Goal: Information Seeking & Learning: Learn about a topic

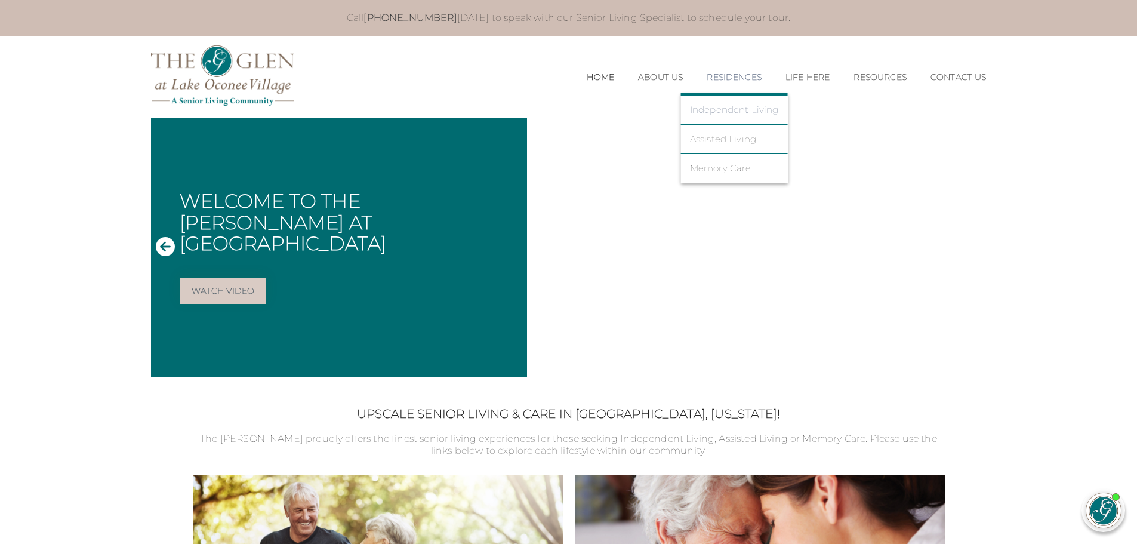
click at [732, 109] on link "Independent Living" at bounding box center [734, 109] width 89 height 11
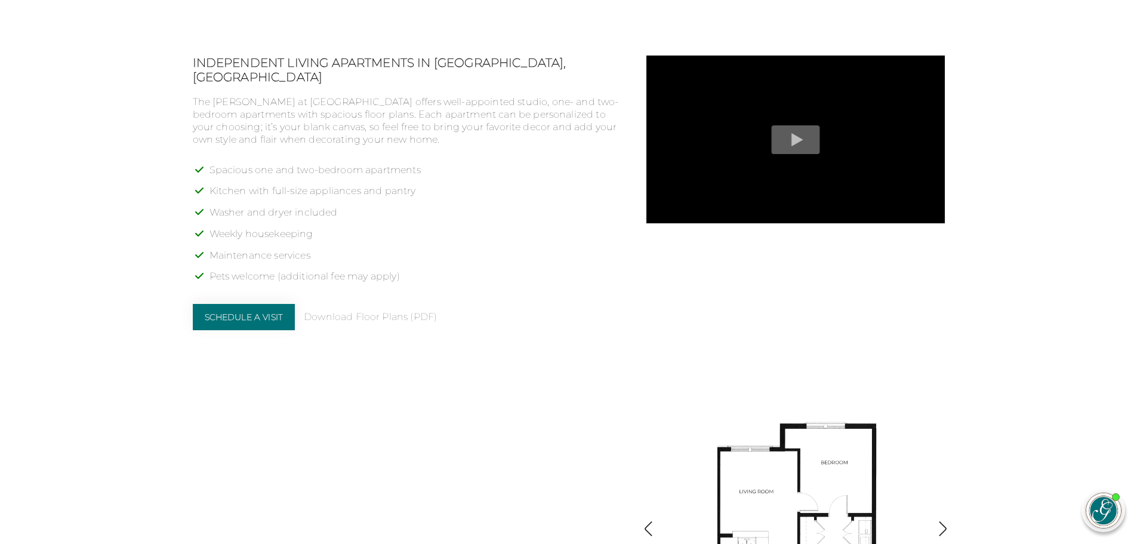
scroll to position [1313, 0]
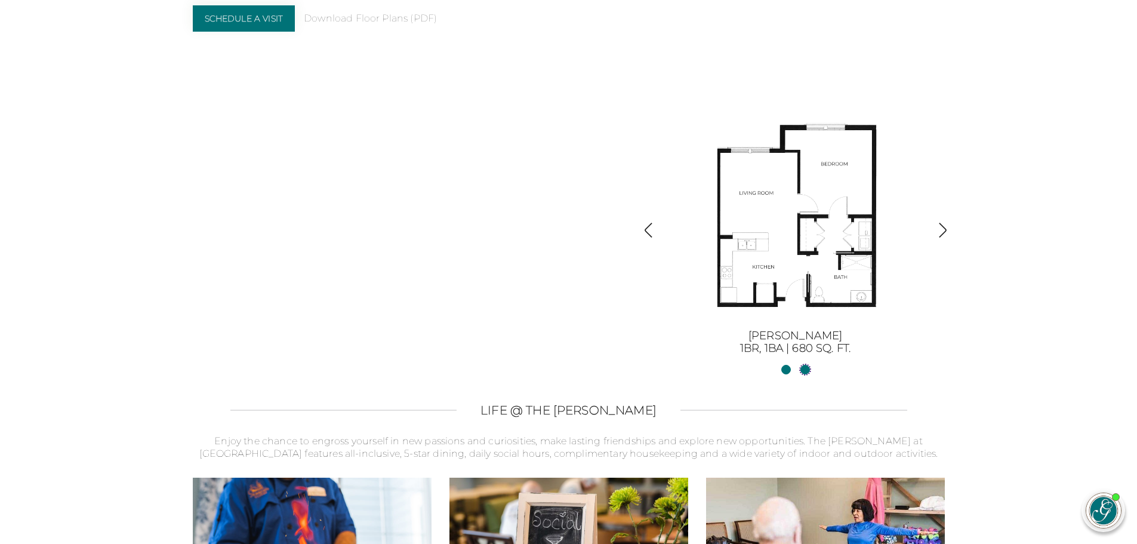
click at [808, 369] on link "Sinclair II2BR, 2BA | 1254 sq. ft." at bounding box center [805, 370] width 10 height 10
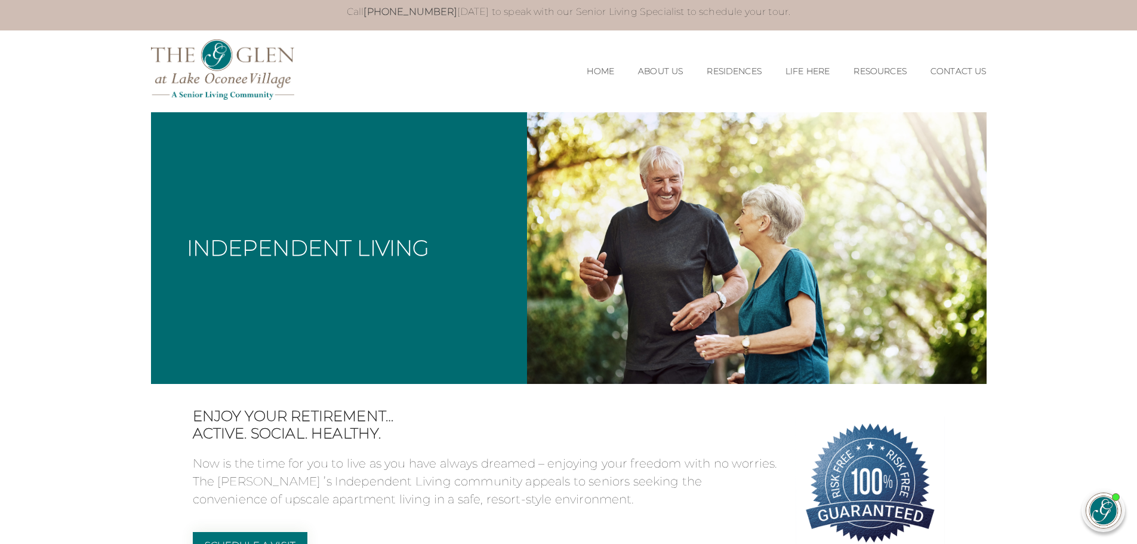
scroll to position [0, 0]
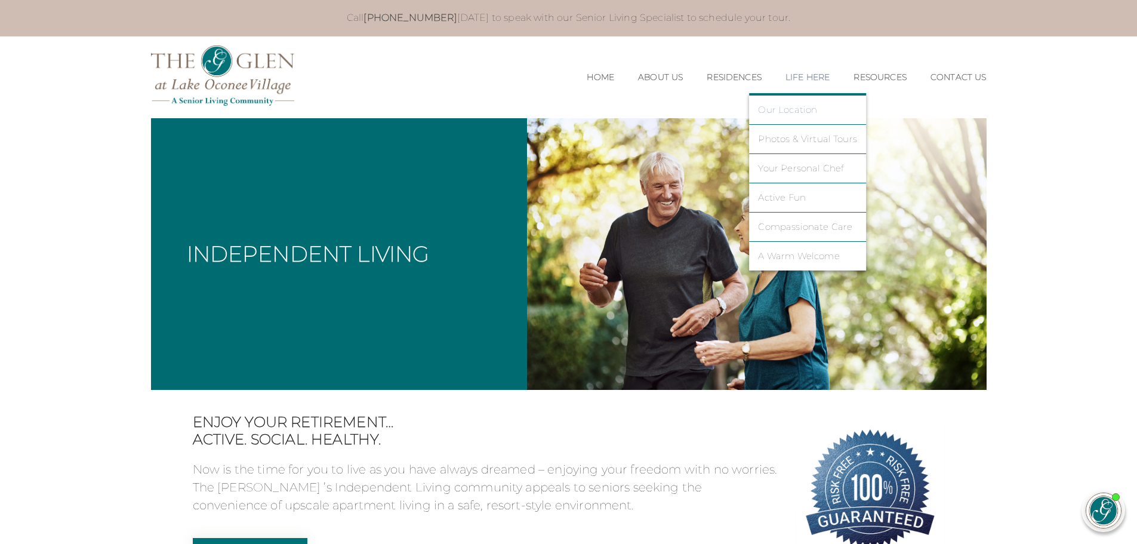
click at [781, 110] on link "Our Location" at bounding box center [807, 109] width 99 height 11
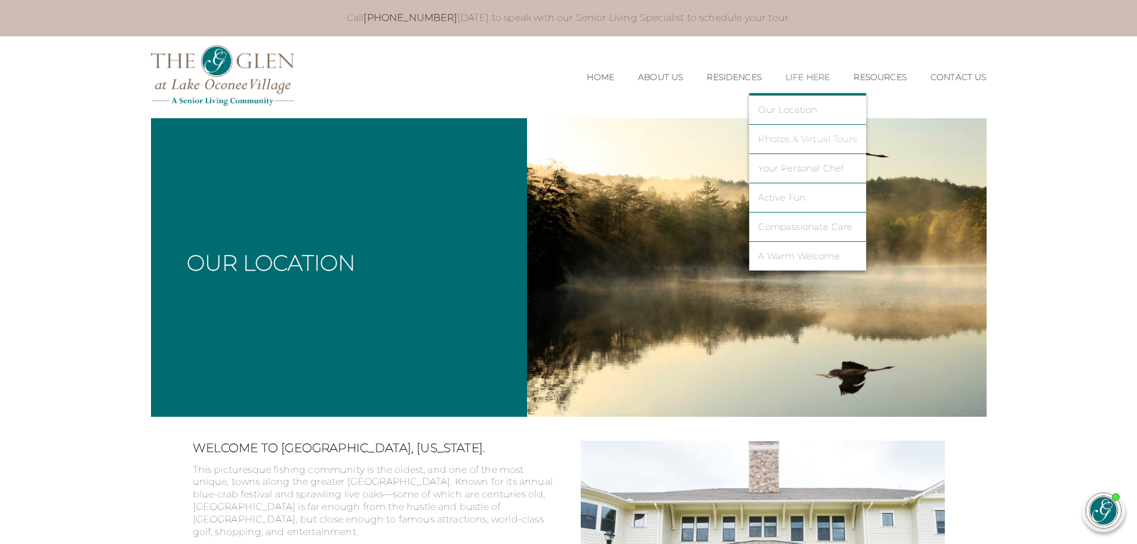
click at [789, 135] on link "Photos & Virtual Tours" at bounding box center [807, 139] width 99 height 11
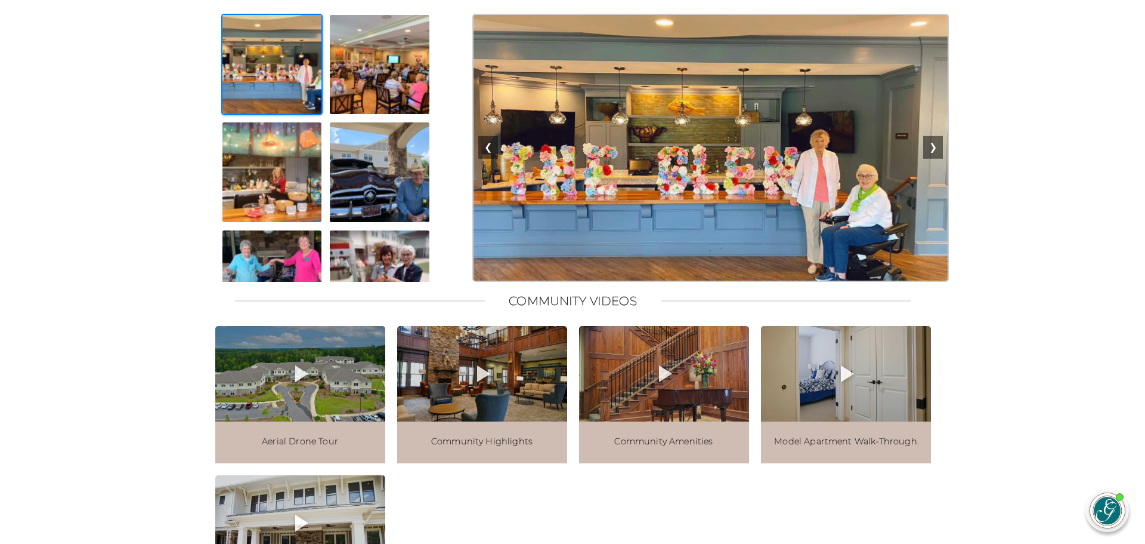
scroll to position [1193, 0]
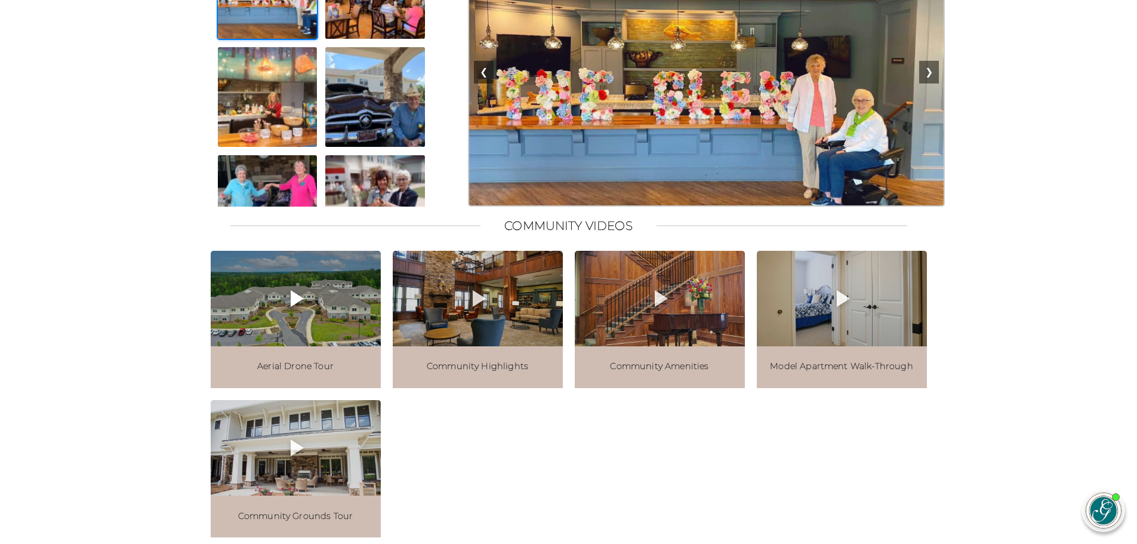
click at [292, 307] on icon at bounding box center [297, 298] width 13 height 17
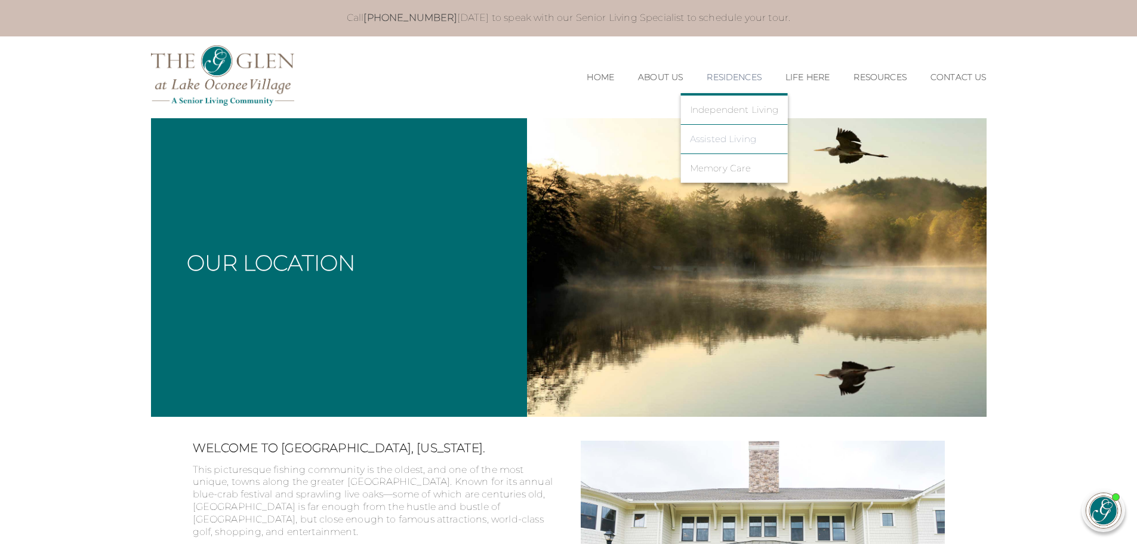
click at [722, 138] on link "Assisted Living" at bounding box center [734, 139] width 89 height 11
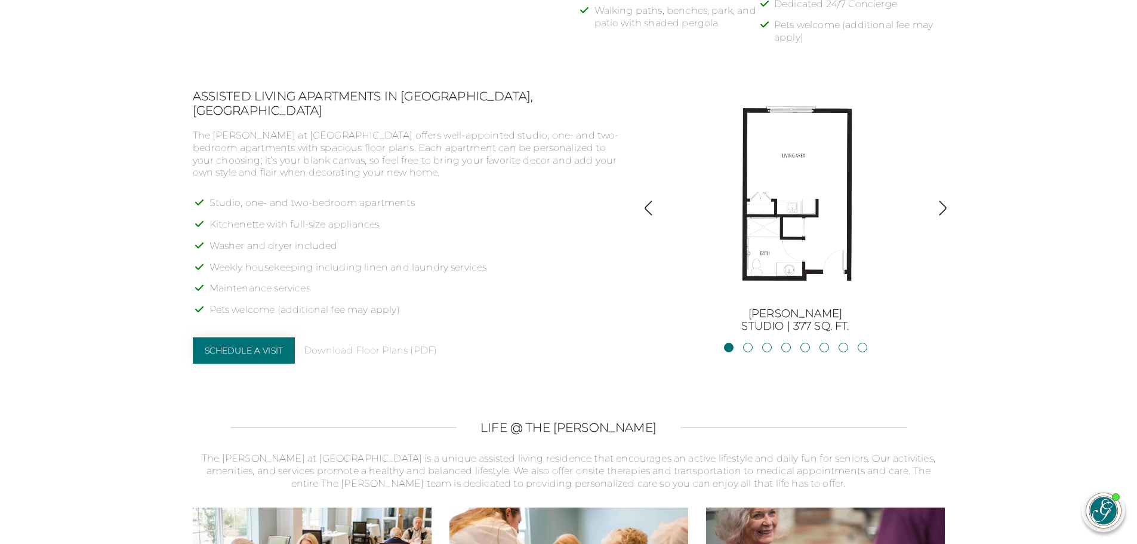
scroll to position [895, 0]
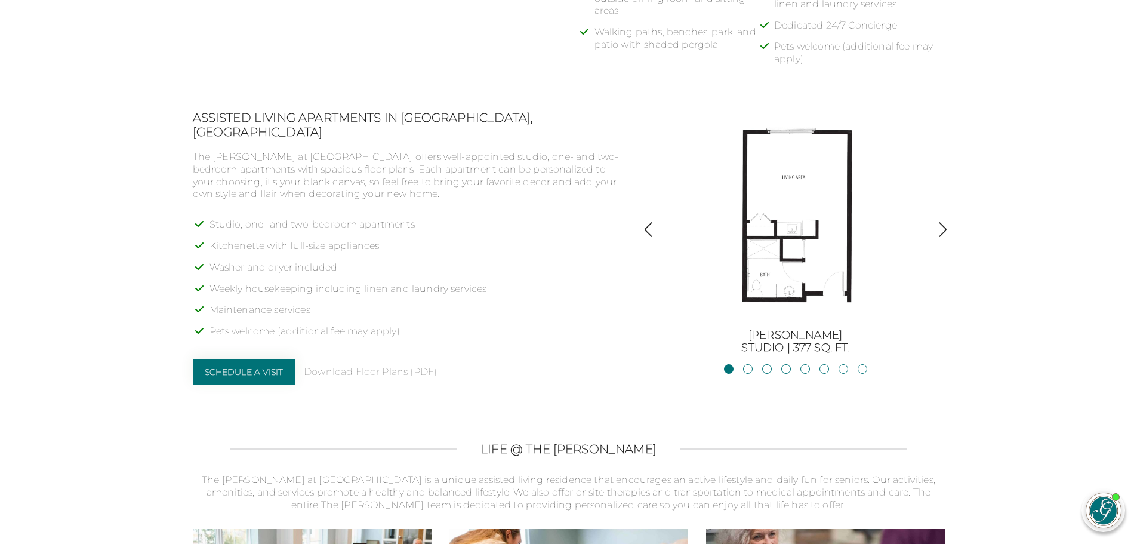
click at [941, 235] on img "button" at bounding box center [942, 229] width 16 height 16
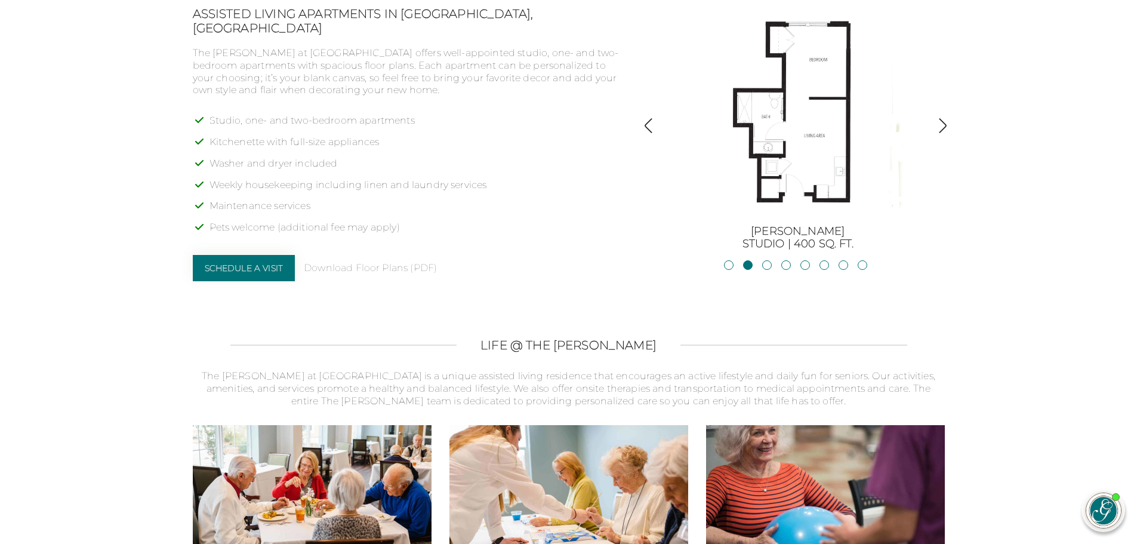
scroll to position [1014, 0]
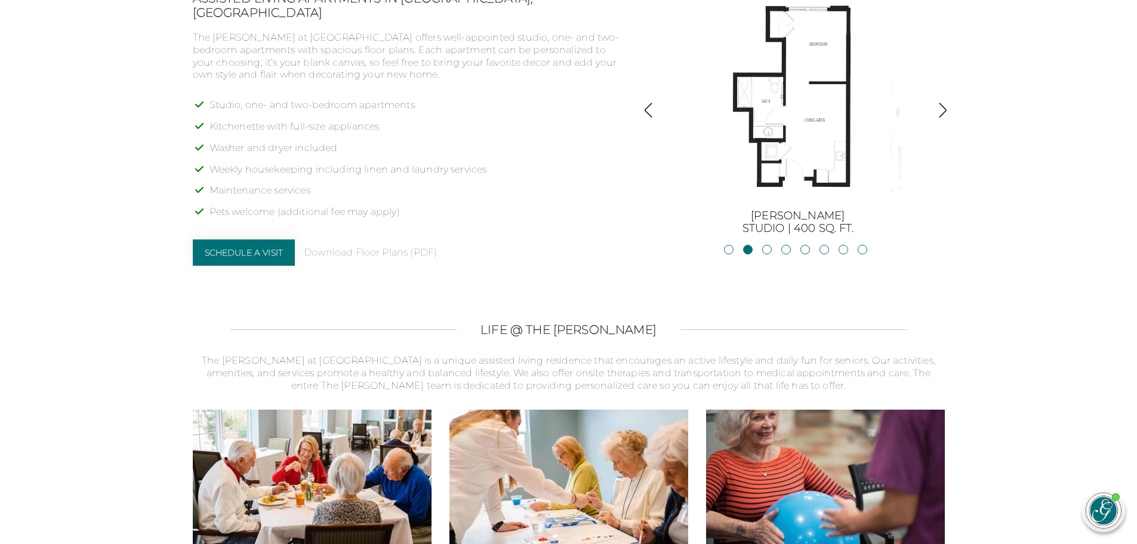
click at [942, 108] on img "button" at bounding box center [942, 110] width 16 height 16
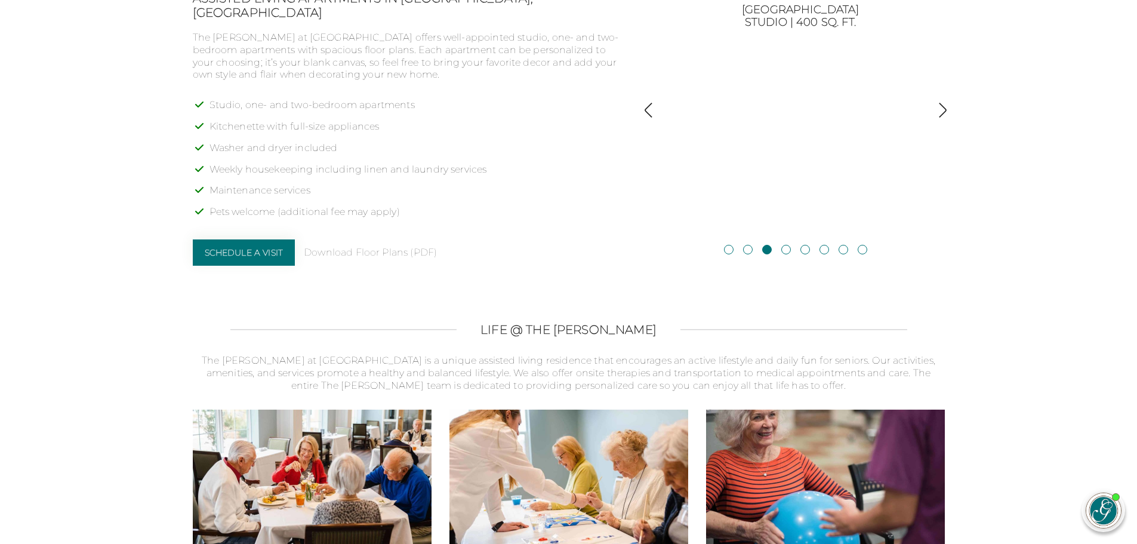
click at [940, 112] on img "button" at bounding box center [942, 110] width 16 height 16
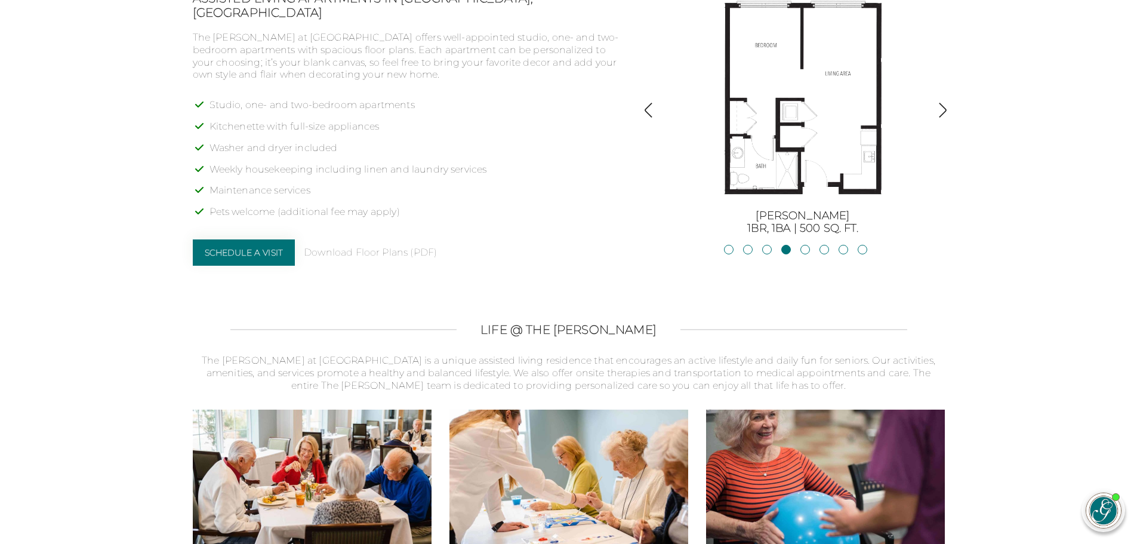
click at [944, 110] on img "button" at bounding box center [942, 110] width 16 height 16
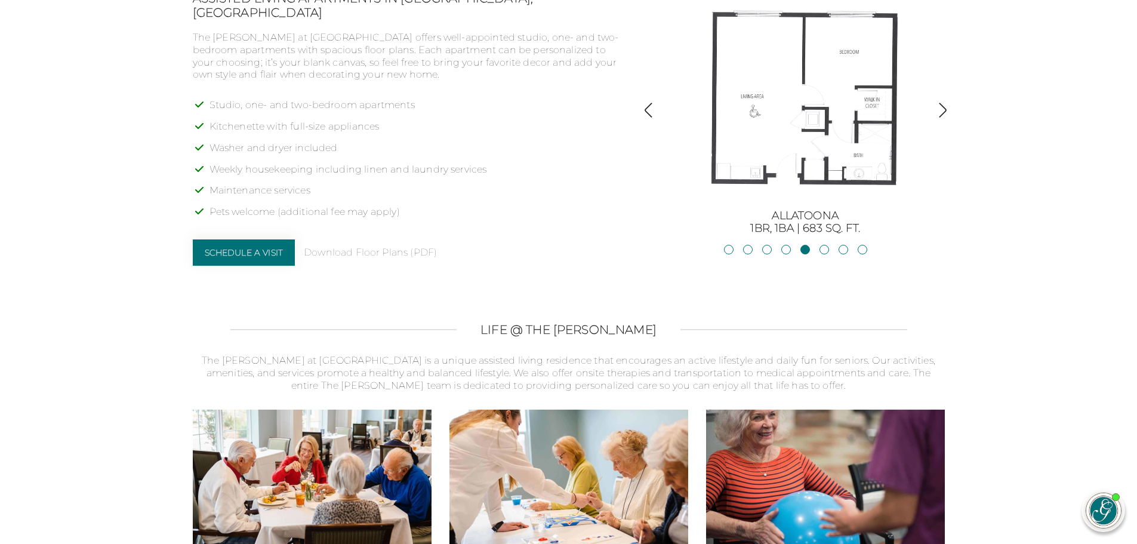
click at [937, 112] on img "button" at bounding box center [942, 110] width 16 height 16
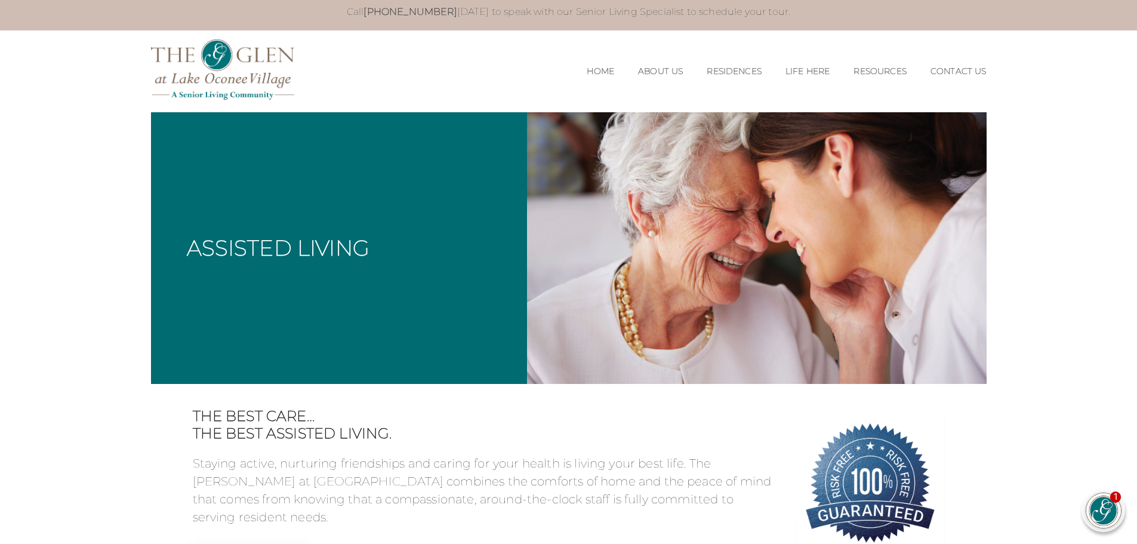
scroll to position [0, 0]
